Goal: Information Seeking & Learning: Learn about a topic

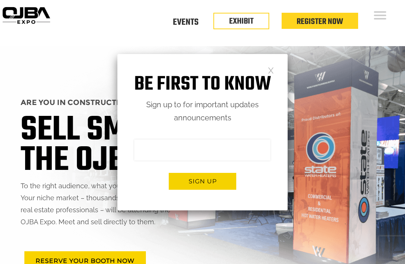
click at [276, 81] on h1 "Be first to know" at bounding box center [202, 85] width 170 height 24
click at [274, 71] on link at bounding box center [271, 70] width 6 height 6
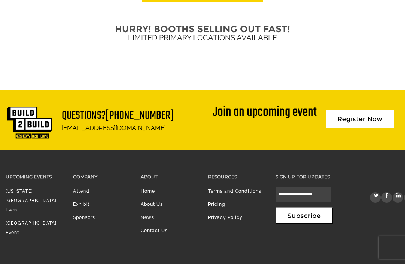
scroll to position [1960, 0]
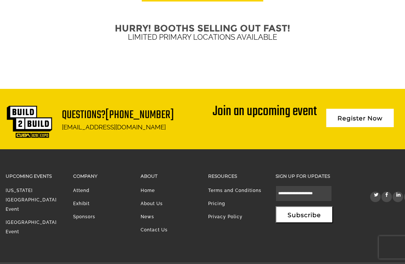
click at [20, 219] on li "[GEOGRAPHIC_DATA] Event" at bounding box center [34, 229] width 56 height 23
click at [13, 220] on link "[GEOGRAPHIC_DATA] Event" at bounding box center [31, 227] width 51 height 15
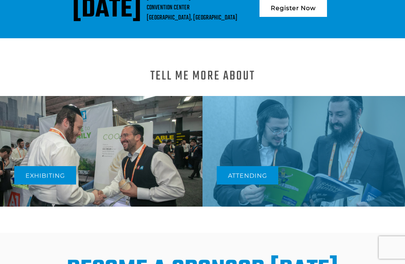
scroll to position [236, 0]
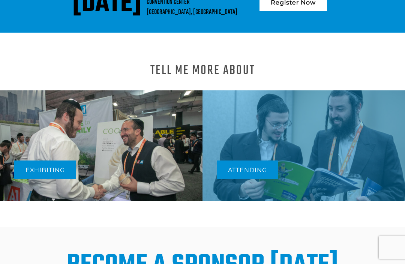
click at [53, 168] on link "Exhibiting" at bounding box center [45, 170] width 62 height 18
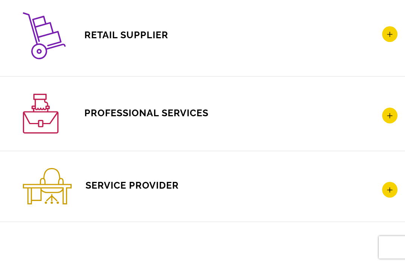
click at [345, 189] on h4 "SERVICE PROVIDER" at bounding box center [210, 186] width 375 height 36
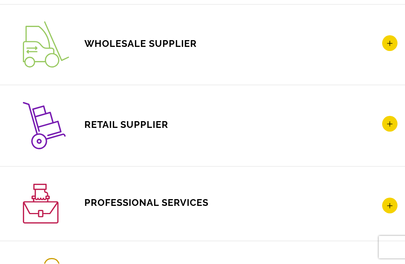
click at [288, 130] on h4 "RETAIL SUPPLIER" at bounding box center [210, 125] width 375 height 47
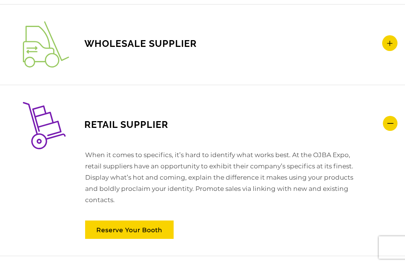
click at [346, 43] on h4 "WHOLESALE SUPPLIER" at bounding box center [210, 44] width 375 height 46
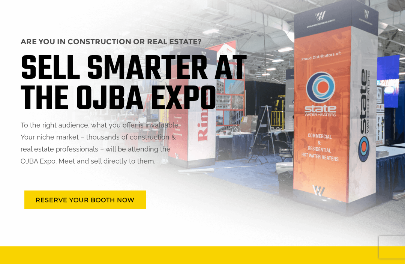
scroll to position [0, 0]
